Goal: Obtain resource: Download file/media

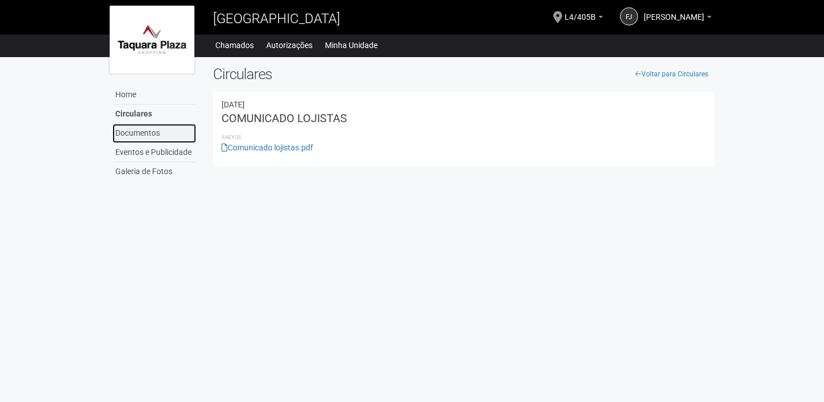
click at [134, 128] on link "Documentos" at bounding box center [154, 133] width 84 height 19
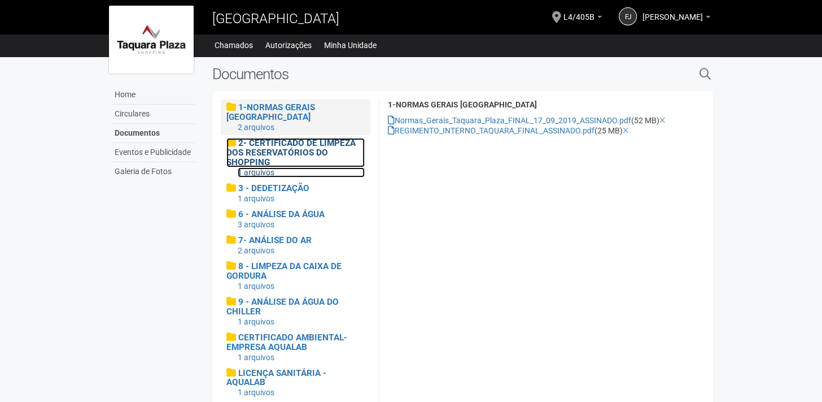
click at [331, 154] on h4 "2- CERTIFICADO DE LIMPEZA DOS RESERVATÓRIOS DO SHOPPING" at bounding box center [295, 152] width 138 height 29
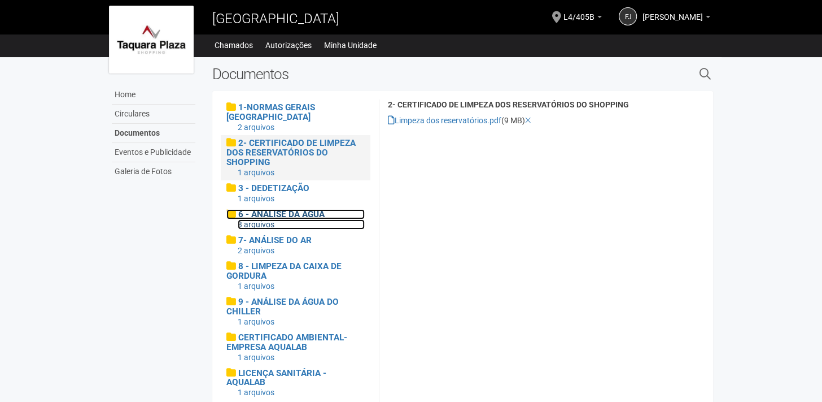
click at [285, 209] on span "6 - ANÁLISE DA ÁGUA" at bounding box center [281, 214] width 86 height 10
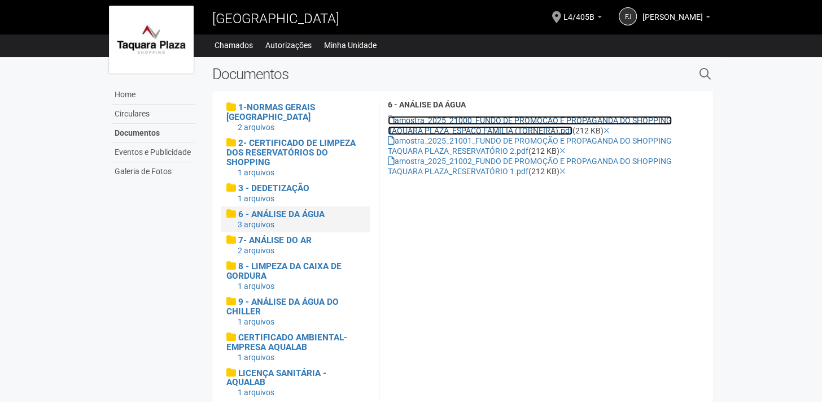
click at [430, 121] on link "amostra_2025_21000_FUNDO DE PROMOÇÃO E PROPAGANDA DO SHOPPING TAQUARA PLAZA_ESP…" at bounding box center [530, 125] width 284 height 19
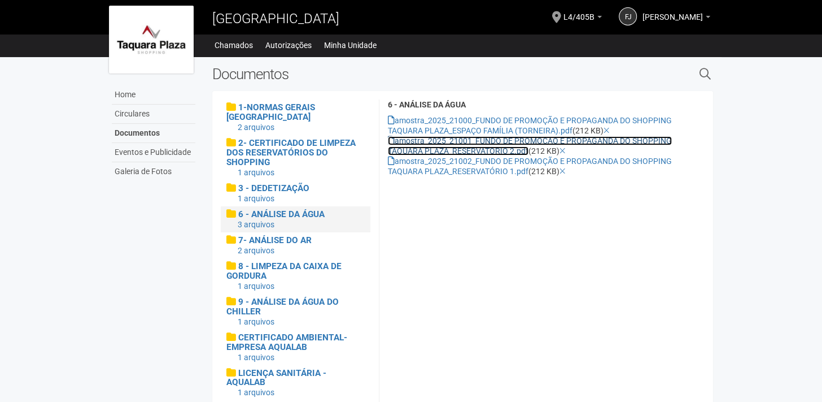
click at [509, 139] on link "amostra_2025_21001_FUNDO DE PROMOÇÃO E PROPAGANDA DO SHOPPING TAQUARA PLAZA_RES…" at bounding box center [530, 145] width 284 height 19
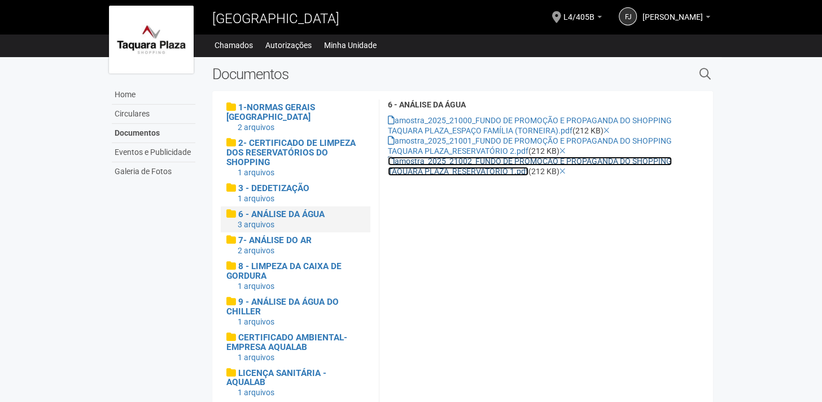
click at [435, 163] on link "amostra_2025_21002_FUNDO DE PROMOÇÃO E PROPAGANDA DO SHOPPING TAQUARA PLAZA_RES…" at bounding box center [530, 165] width 284 height 19
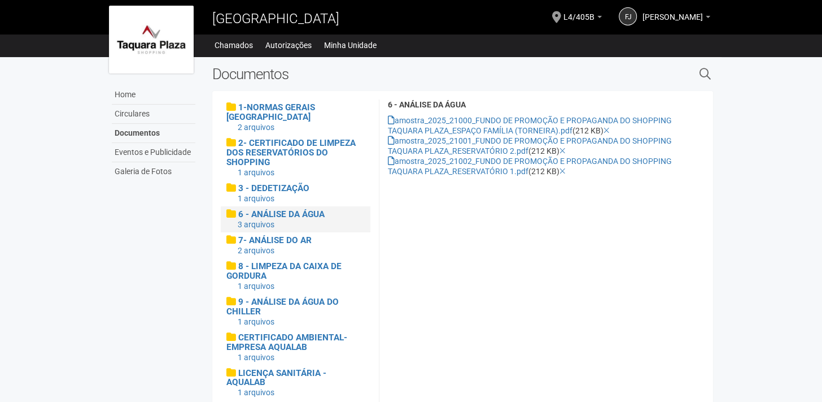
click at [504, 85] on div "Documentos" at bounding box center [398, 78] width 388 height 25
